Goal: Task Accomplishment & Management: Use online tool/utility

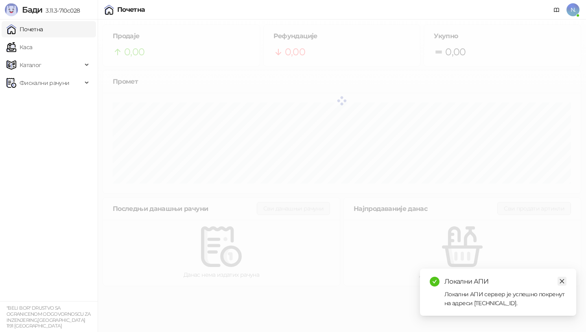
click at [563, 281] on icon "close" at bounding box center [562, 282] width 6 height 6
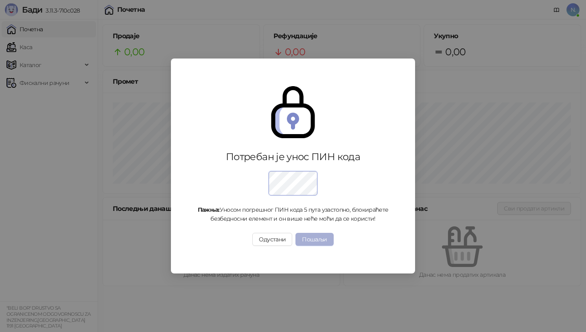
click at [309, 239] on button "Пошаљи" at bounding box center [314, 239] width 38 height 13
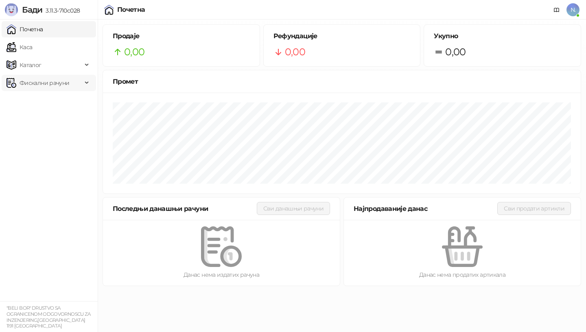
click at [31, 82] on span "Фискални рачуни" at bounding box center [45, 83] width 50 height 16
click at [32, 100] on link "Издати рачуни" at bounding box center [37, 101] width 55 height 16
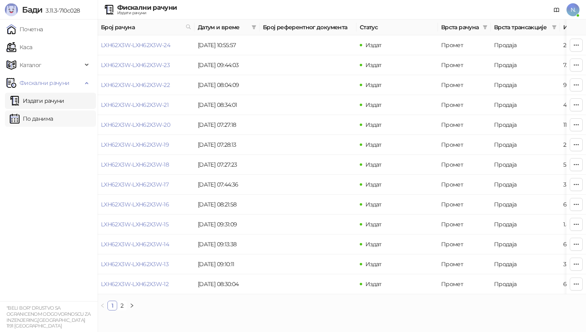
click at [33, 118] on link "По данима" at bounding box center [31, 119] width 43 height 16
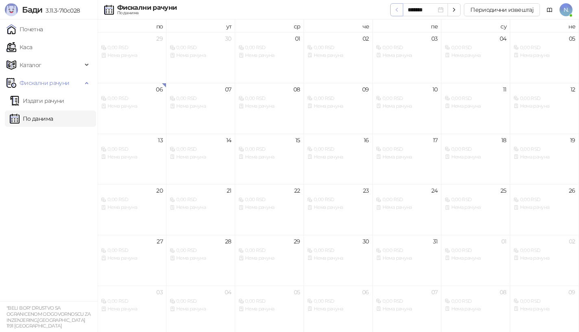
click at [397, 8] on icon "button" at bounding box center [397, 9] width 2 height 3
type input "*******"
click at [496, 9] on button "Периодични извештај" at bounding box center [502, 9] width 76 height 13
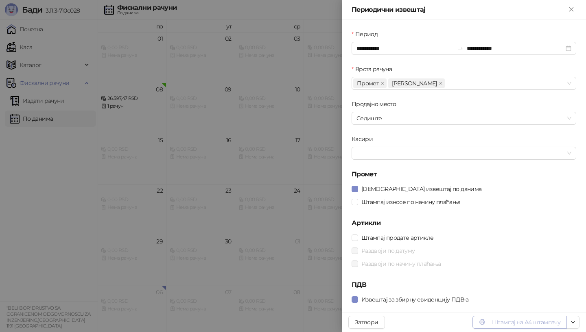
click at [519, 323] on button "Штампај на А4 штампачу" at bounding box center [519, 322] width 94 height 13
